Goal: Task Accomplishment & Management: Use online tool/utility

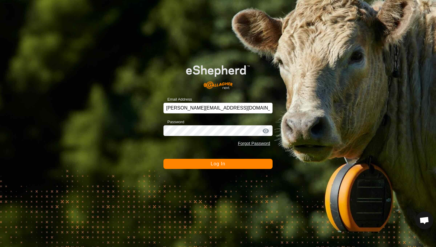
click at [239, 164] on button "Log In" at bounding box center [217, 164] width 109 height 10
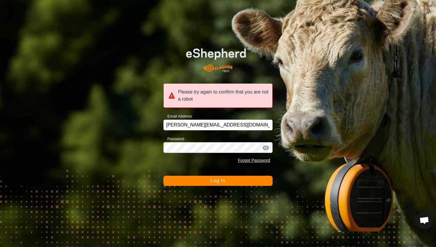
click at [227, 179] on button "Log In" at bounding box center [217, 180] width 109 height 10
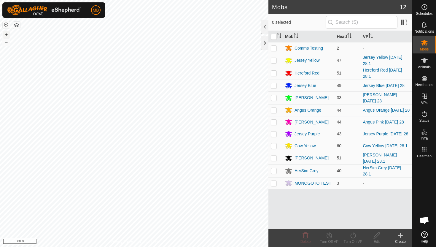
click at [5, 33] on button "+" at bounding box center [6, 34] width 7 height 7
click at [81, 10] on div "MB Schedules Notifications Mobs Animals Neckbands VPs Status Infra Heatmap Help…" at bounding box center [218, 123] width 436 height 247
click at [428, 9] on es-schedule-vp-svg-icon at bounding box center [424, 6] width 11 height 9
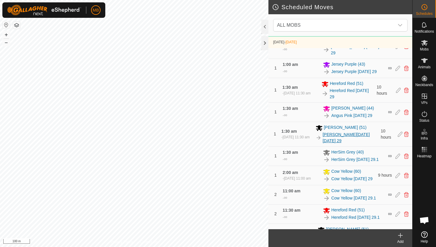
scroll to position [332, 0]
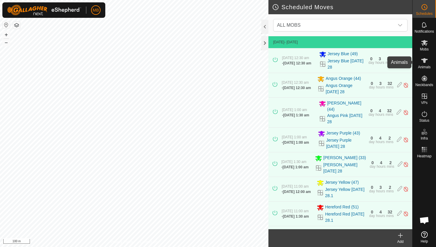
click at [424, 59] on icon at bounding box center [424, 60] width 7 height 5
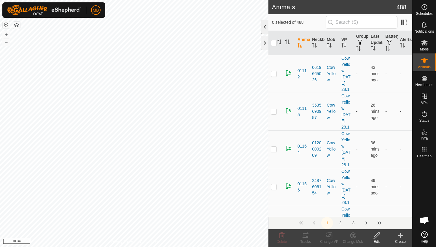
click at [263, 28] on div at bounding box center [264, 27] width 7 height 14
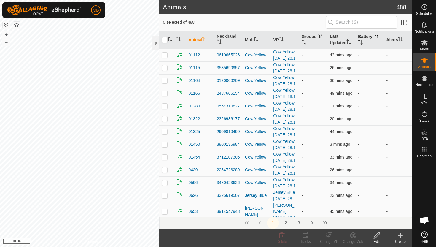
click at [362, 41] on icon "Activate to sort" at bounding box center [360, 42] width 5 height 5
